Goal: Leave review/rating: Leave review/rating

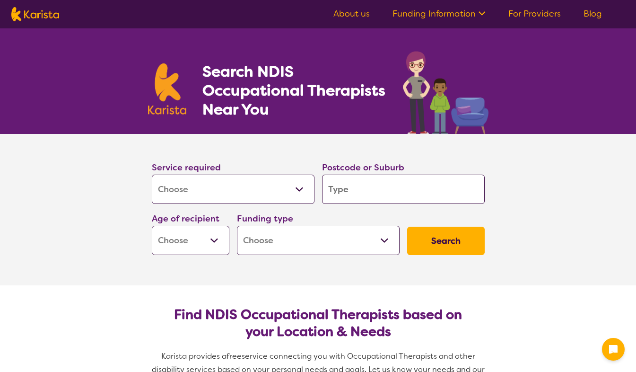
select select "[MEDICAL_DATA]"
click at [357, 190] on input "search" at bounding box center [403, 188] width 163 height 29
type input "d"
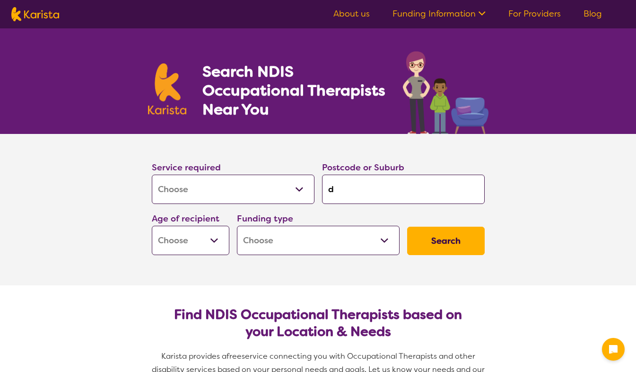
type input "do"
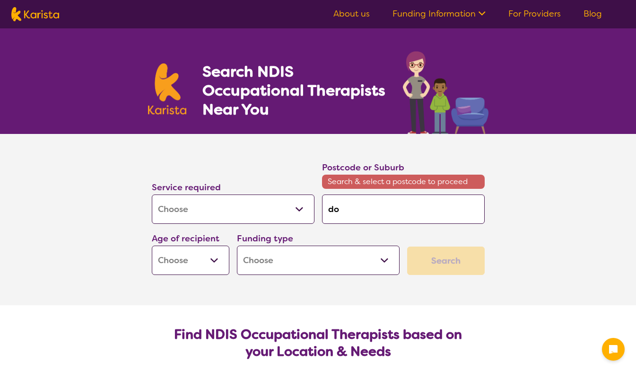
type input "dou"
type input "[PERSON_NAME]"
type input "doubl"
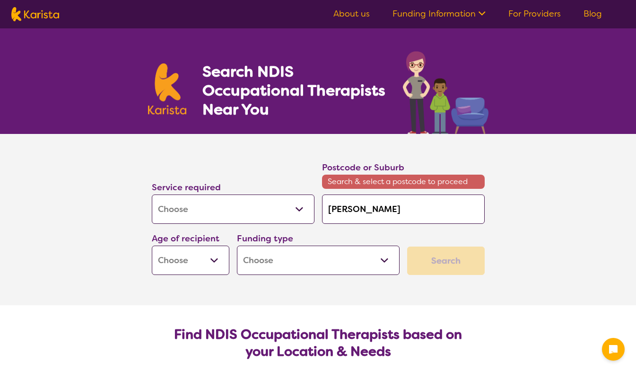
type input "doubl"
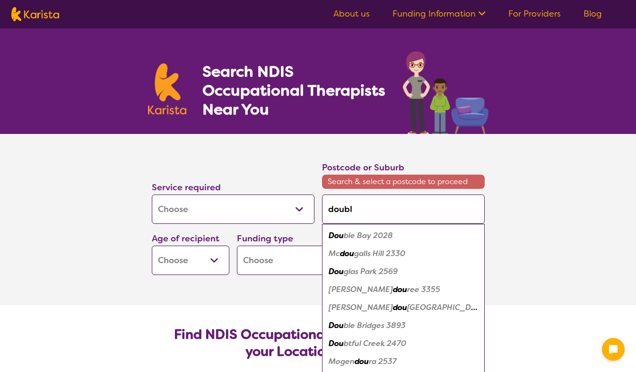
type input "double"
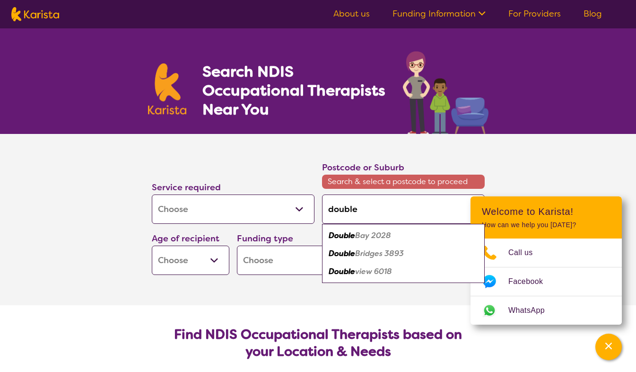
click at [385, 269] on em "view 6018" at bounding box center [373, 271] width 37 height 10
type input "6018"
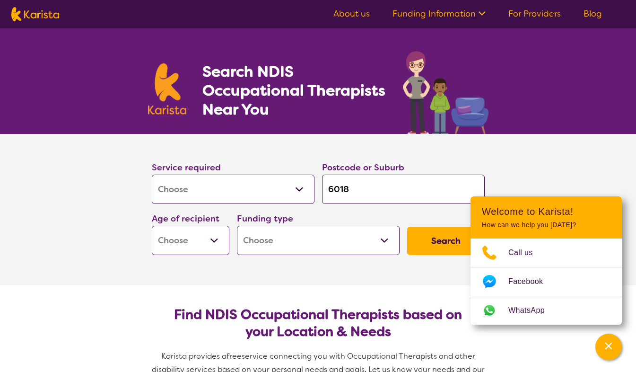
click at [443, 235] on button "Search" at bounding box center [446, 240] width 78 height 28
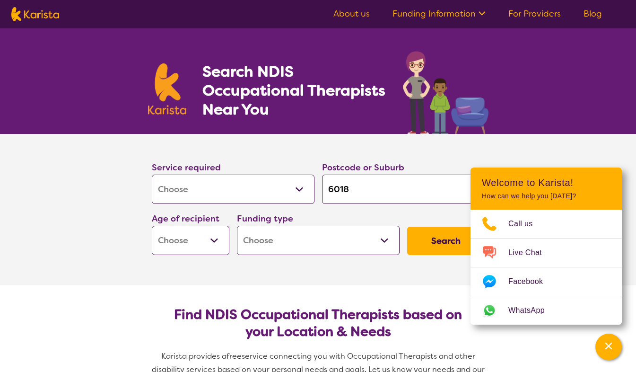
click at [215, 243] on select "Early Childhood - 0 to 9 Child - 10 to 11 Adolescent - 12 to 17 Adult - 18 to 6…" at bounding box center [191, 239] width 78 height 29
select select "AS"
click at [152, 225] on select "Early Childhood - 0 to 9 Child - 10 to 11 Adolescent - 12 to 17 Adult - 18 to 6…" at bounding box center [191, 239] width 78 height 29
select select "AS"
click at [208, 239] on select "Early Childhood - 0 to 9 Child - 10 to 11 Adolescent - 12 to 17 Adult - 18 to 6…" at bounding box center [191, 239] width 78 height 29
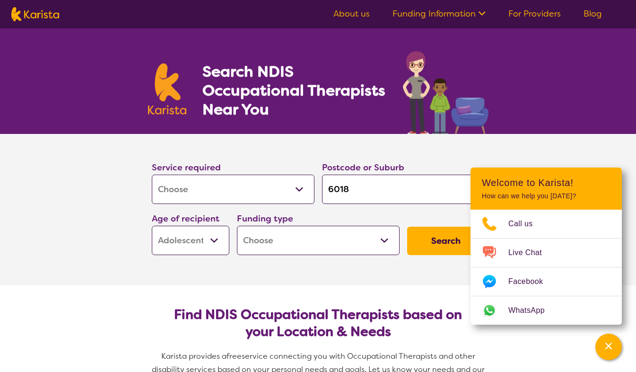
select select "AD"
click at [152, 225] on select "Early Childhood - 0 to 9 Child - 10 to 11 Adolescent - 12 to 17 Adult - 18 to 6…" at bounding box center [191, 239] width 78 height 29
select select "AD"
click at [298, 245] on select "Home Care Package (HCP) National Disability Insurance Scheme (NDIS) I don't know" at bounding box center [318, 239] width 163 height 29
select select "i-don-t-know"
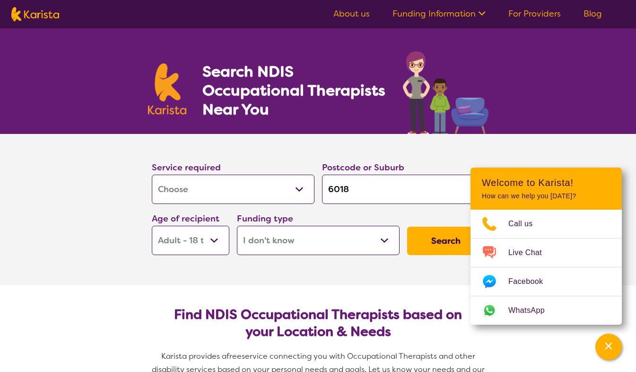
click at [237, 225] on select "Home Care Package (HCP) National Disability Insurance Scheme (NDIS) I don't know" at bounding box center [318, 239] width 163 height 29
select select "i-don-t-know"
click at [436, 231] on button "Search" at bounding box center [446, 240] width 78 height 28
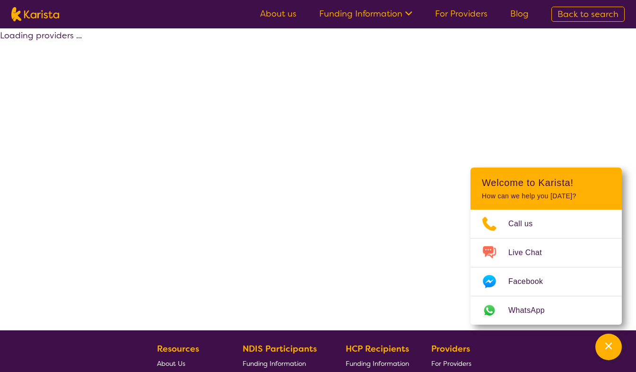
select select "[MEDICAL_DATA]"
select select "AD"
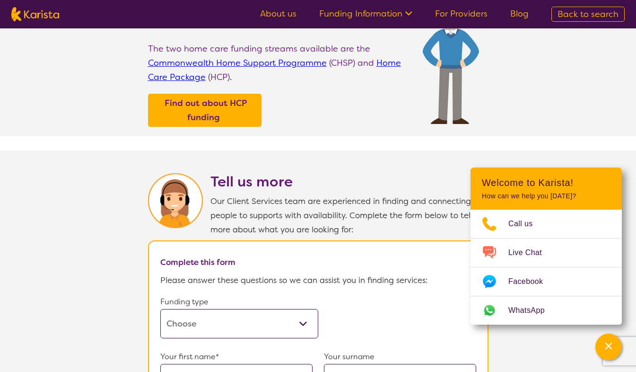
scroll to position [334, 0]
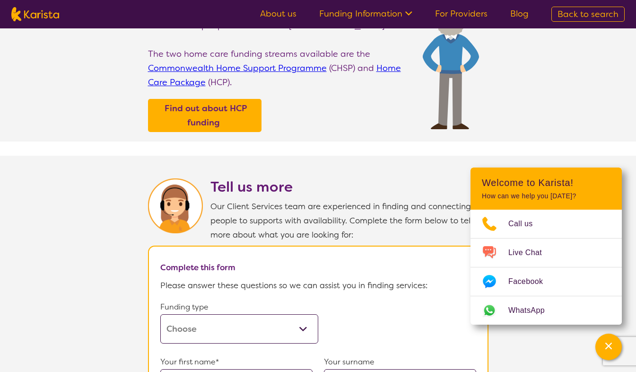
select select "[MEDICAL_DATA]"
select select "AD"
select select "i-don-t-know"
select select "[MEDICAL_DATA]"
select select "AD"
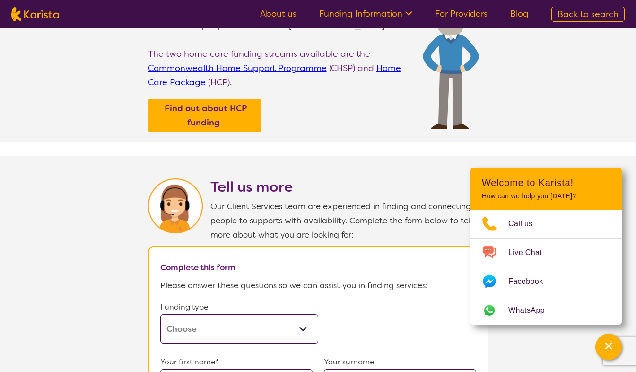
select select "i-don-t-know"
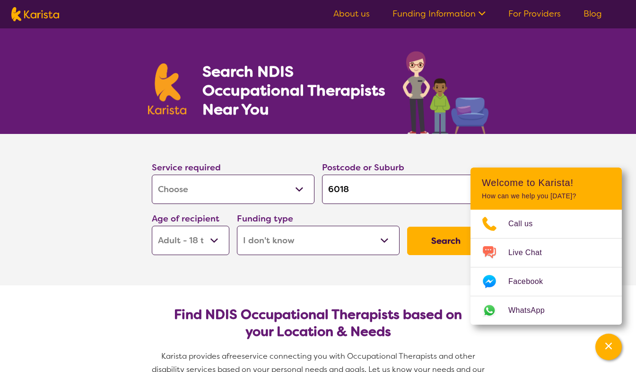
click at [384, 245] on select "Home Care Package (HCP) National Disability Insurance Scheme (NDIS) I don't know" at bounding box center [318, 239] width 163 height 29
select select "NDIS"
click at [237, 225] on select "Home Care Package (HCP) National Disability Insurance Scheme (NDIS) I don't know" at bounding box center [318, 239] width 163 height 29
select select "NDIS"
click at [431, 249] on button "Search" at bounding box center [446, 240] width 78 height 28
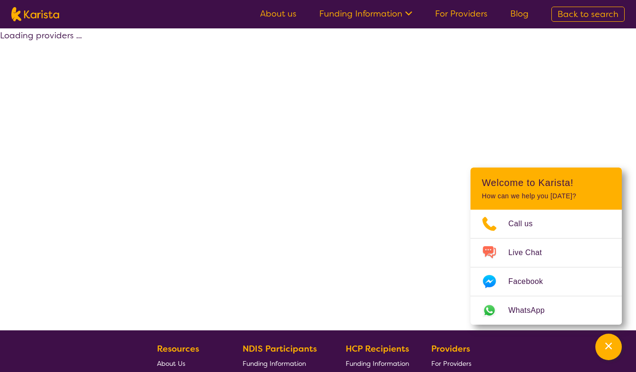
select select "by_score"
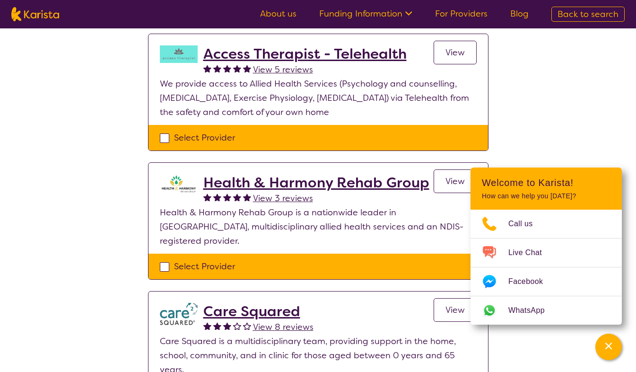
scroll to position [234, 0]
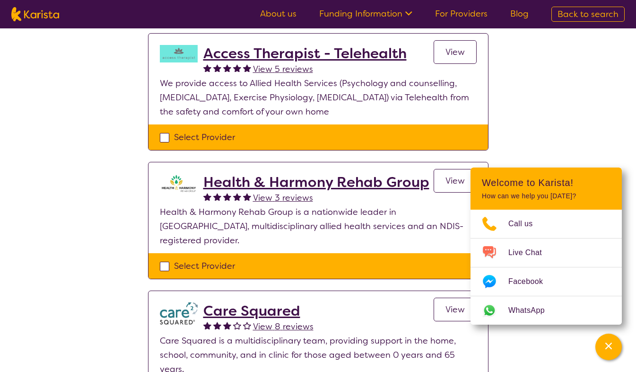
click at [454, 175] on span "View" at bounding box center [454, 180] width 19 height 11
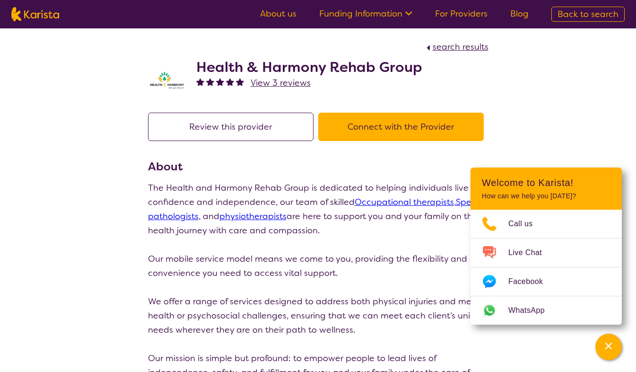
click at [256, 131] on button "Review this provider" at bounding box center [230, 127] width 165 height 28
